Goal: Find specific page/section: Find specific page/section

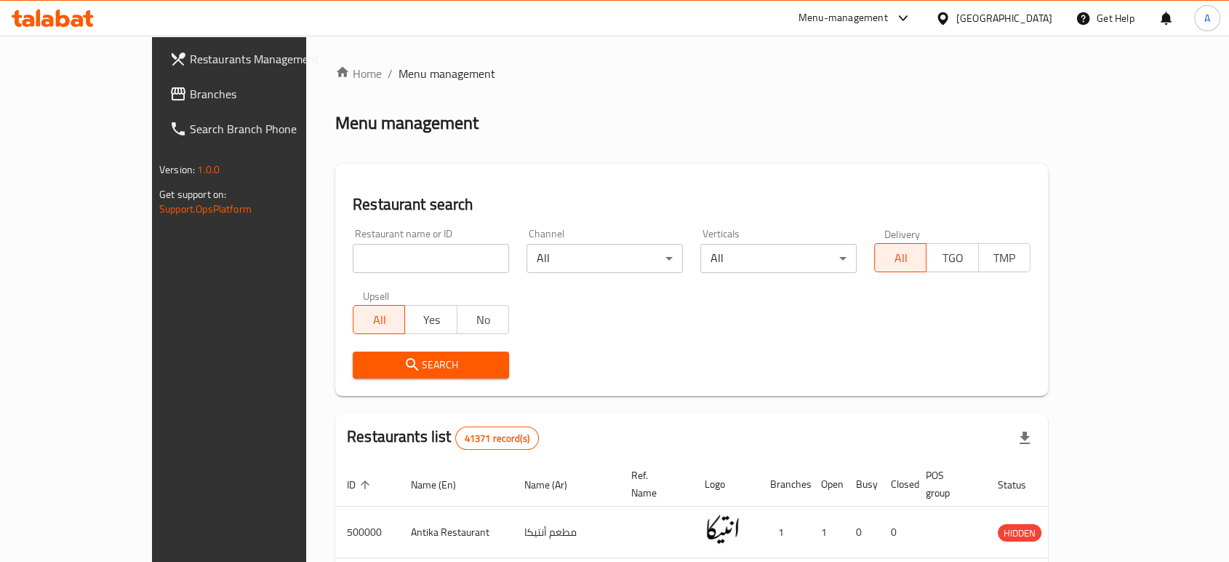
click at [1031, 12] on div "[GEOGRAPHIC_DATA]" at bounding box center [1004, 18] width 96 height 16
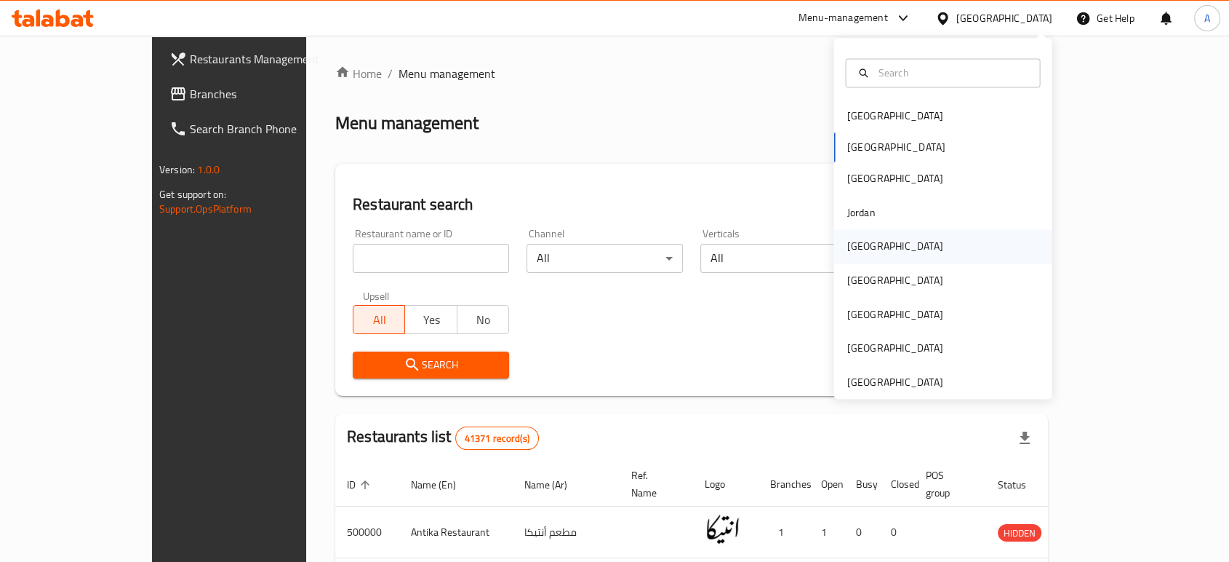
click at [871, 243] on div "[GEOGRAPHIC_DATA]" at bounding box center [894, 246] width 119 height 33
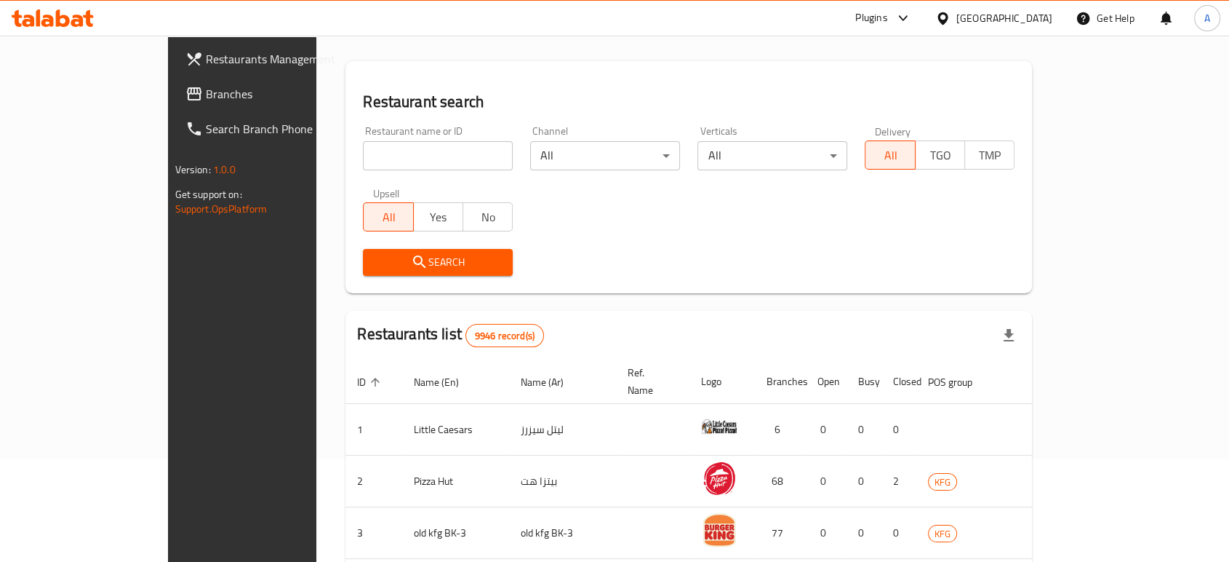
scroll to position [161, 0]
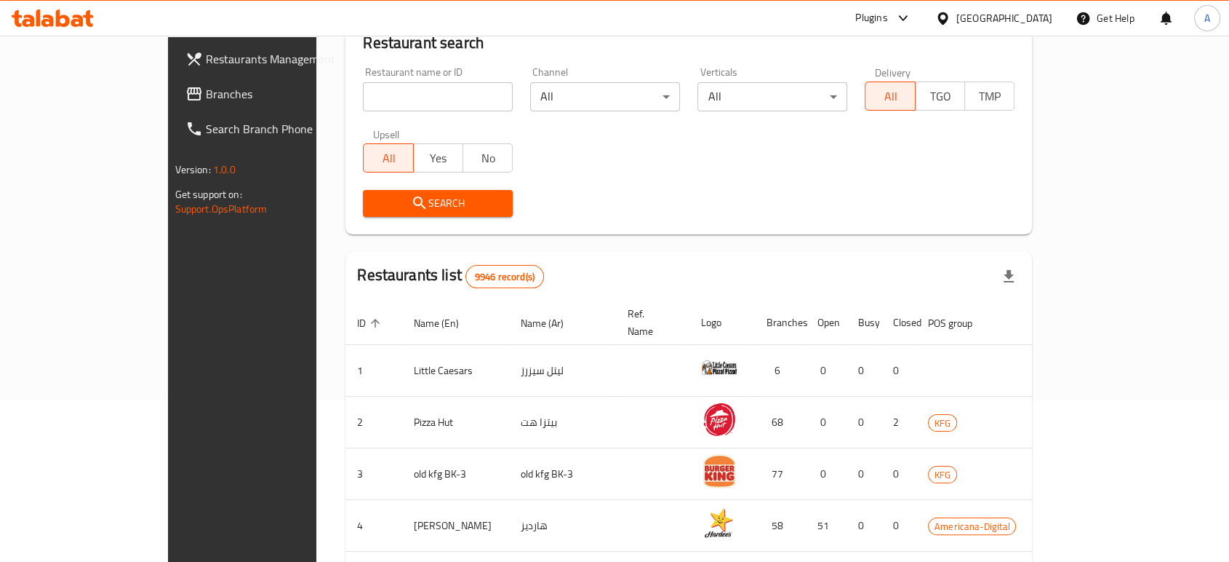
click at [206, 92] on span "Branches" at bounding box center [284, 93] width 156 height 17
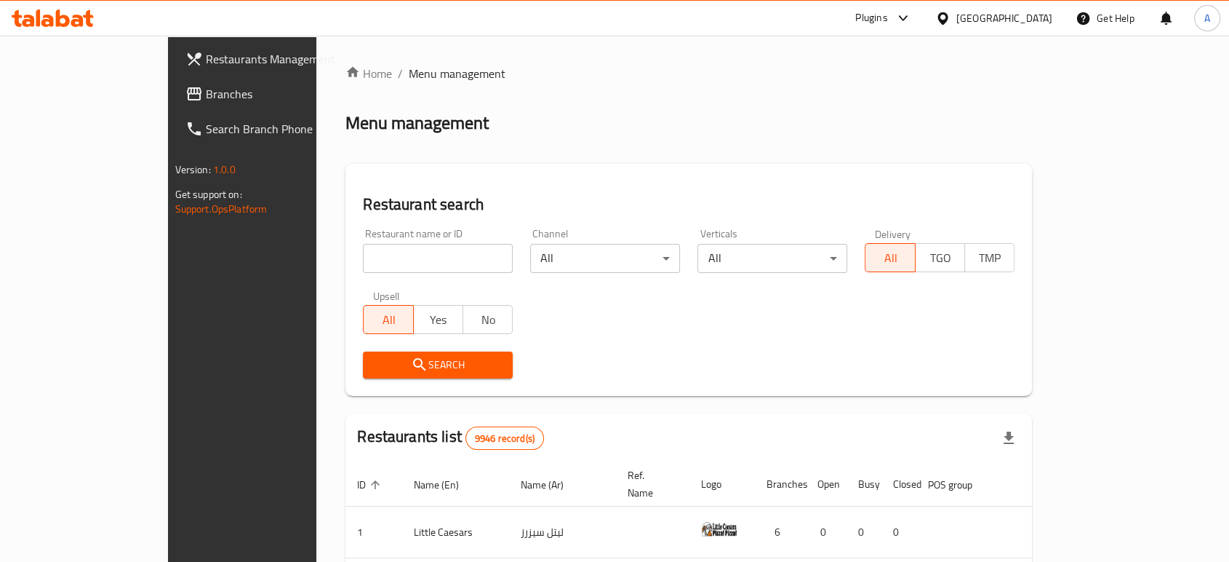
click at [206, 87] on span "Branches" at bounding box center [284, 93] width 156 height 17
click at [206, 102] on span "Branches" at bounding box center [284, 93] width 156 height 17
click at [206, 89] on span "Branches" at bounding box center [284, 93] width 156 height 17
click at [1024, 130] on div "Menu management" at bounding box center [689, 122] width 687 height 23
click at [206, 97] on span "Branches" at bounding box center [284, 93] width 156 height 17
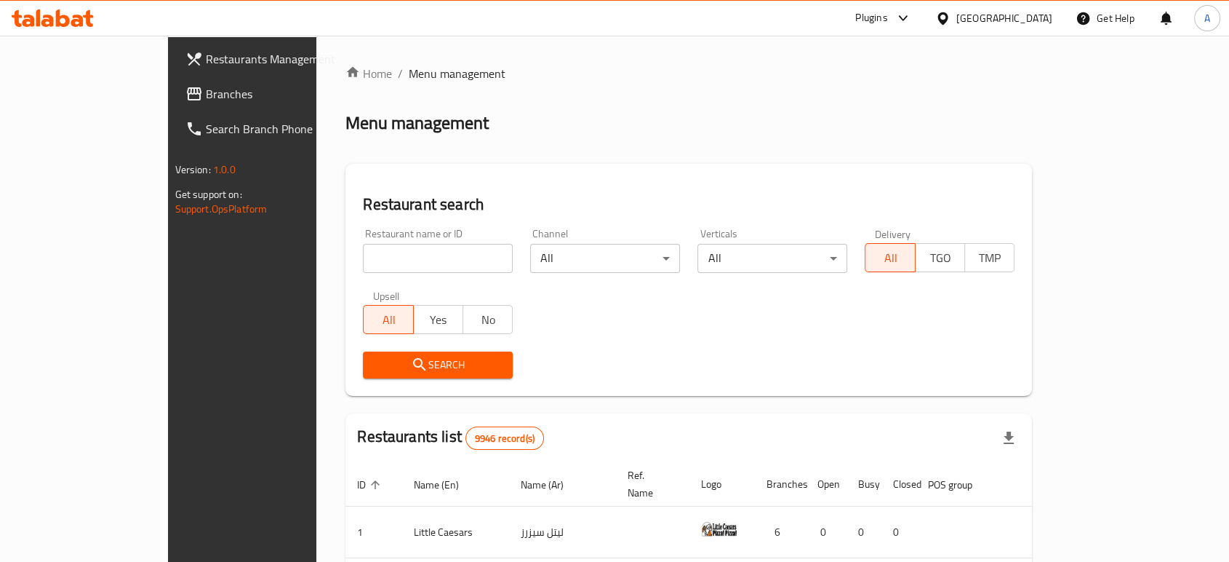
drag, startPoint x: 314, startPoint y: 265, endPoint x: 316, endPoint y: 239, distance: 26.3
click at [363, 265] on input "search" at bounding box center [438, 258] width 150 height 29
